Goal: Information Seeking & Learning: Learn about a topic

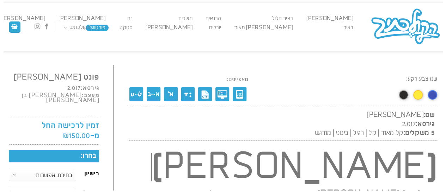
click at [109, 26] on link "פורטוגל" at bounding box center [97, 28] width 23 height 6
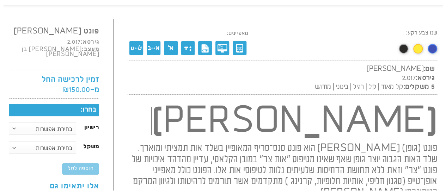
scroll to position [47, 0]
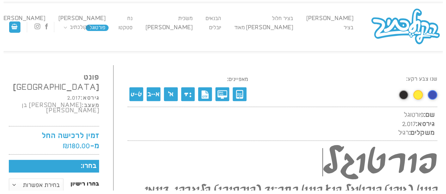
click at [136, 24] on li "סטקטו" at bounding box center [125, 27] width 21 height 9
click at [136, 26] on link "סטקטו" at bounding box center [125, 28] width 21 height 6
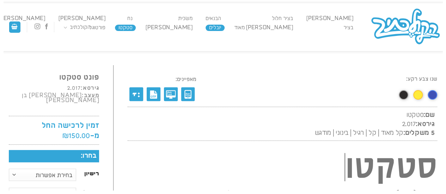
click at [224, 31] on li "יובלים" at bounding box center [215, 27] width 19 height 9
click at [224, 28] on link "יובלים" at bounding box center [215, 28] width 19 height 6
